Goal: Find specific page/section: Find specific page/section

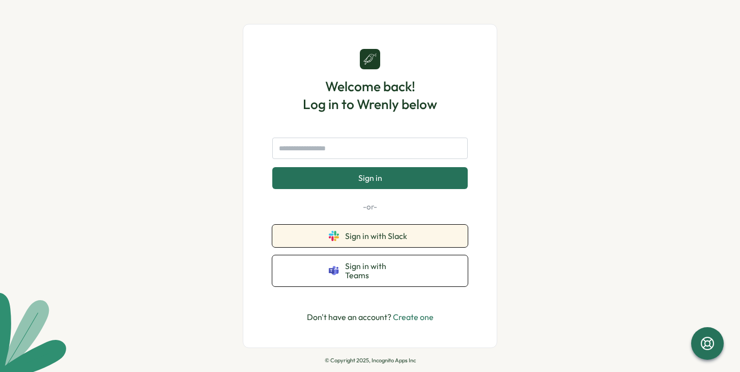
click at [336, 238] on icon at bounding box center [334, 236] width 10 height 10
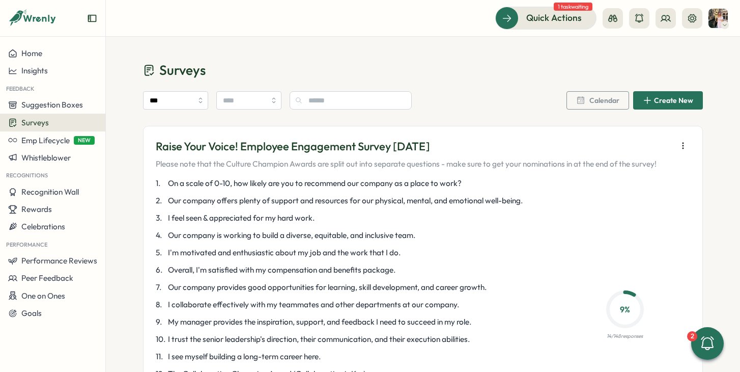
click at [42, 121] on span "Surveys" at bounding box center [34, 123] width 27 height 10
click at [130, 101] on div "Insights" at bounding box center [146, 103] width 76 height 11
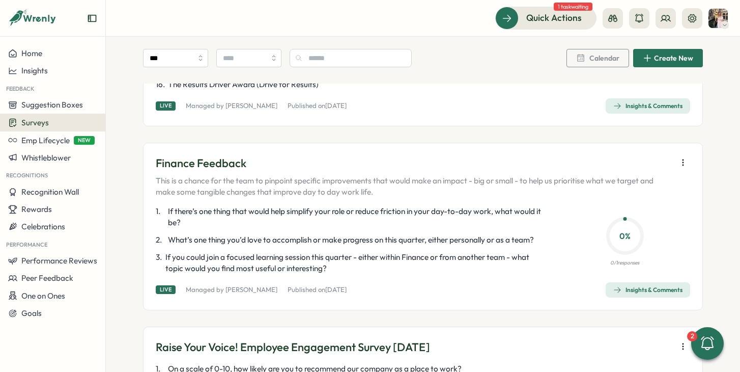
scroll to position [457, 0]
